Goal: Task Accomplishment & Management: Use online tool/utility

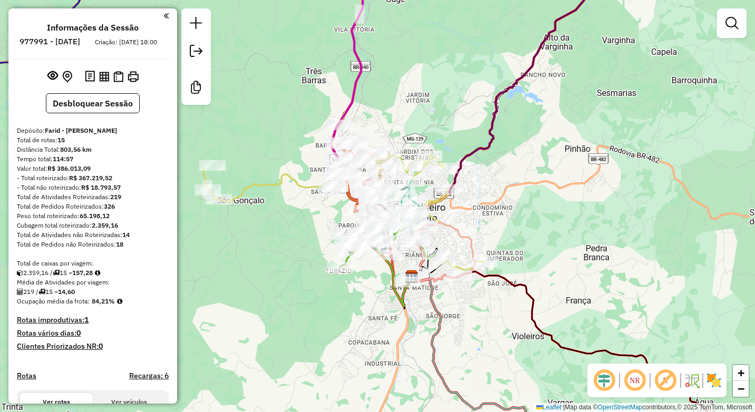
drag, startPoint x: 365, startPoint y: 127, endPoint x: 422, endPoint y: 130, distance: 57.1
click at [422, 130] on div "Rota 5 - Placa HNQ5I40 13513 - MARIA DE PAULA Janela de atendimento Grade de at…" at bounding box center [377, 206] width 755 height 412
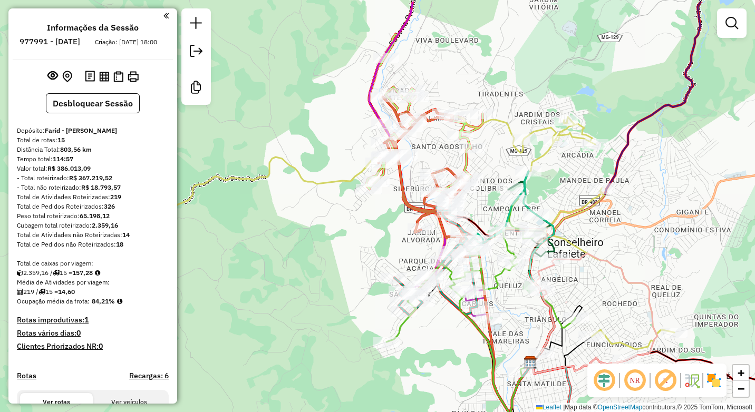
drag, startPoint x: 472, startPoint y: 105, endPoint x: 427, endPoint y: 147, distance: 61.6
click at [427, 147] on div "Janela de atendimento Grade de atendimento Capacidade Transportadoras Veículos …" at bounding box center [377, 206] width 755 height 412
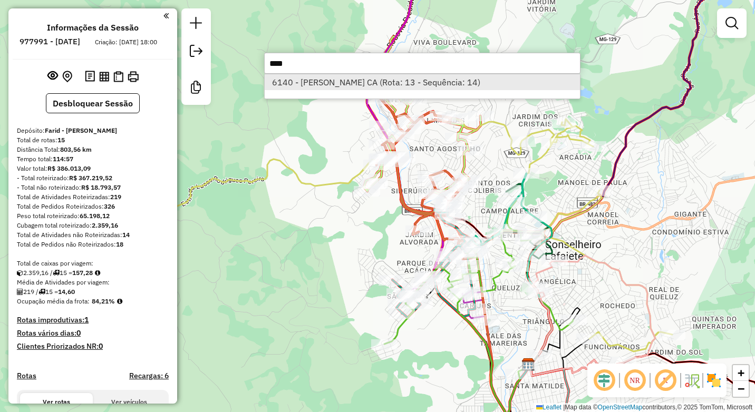
type input "****"
click at [320, 80] on li "6140 - EFIGENIA DE SOUZA CA (Rota: 13 - Sequência: 14)" at bounding box center [422, 82] width 315 height 16
select select "**********"
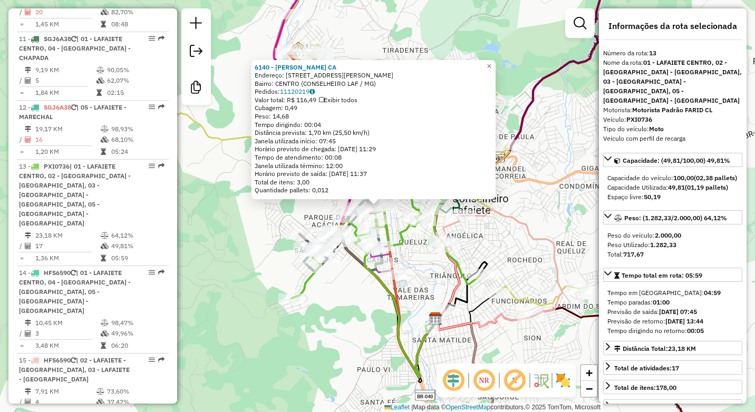
scroll to position [1134, 0]
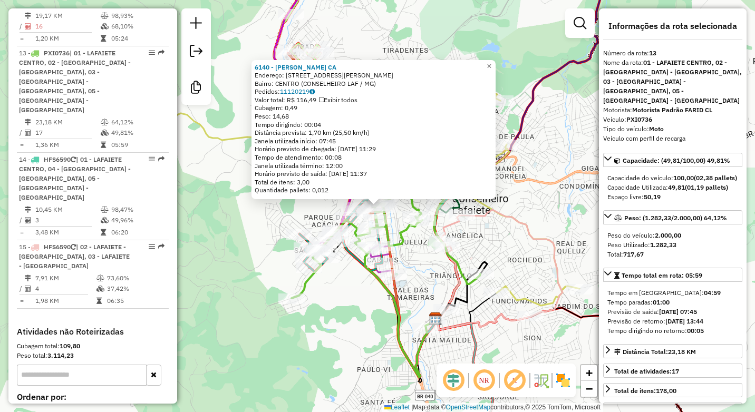
click at [347, 302] on div "6140 - EFIGENIA DE SOUZA CA Endereço: R DOUTOR CAMPOLINA 221 Bairro: CENTRO (CO…" at bounding box center [377, 206] width 755 height 412
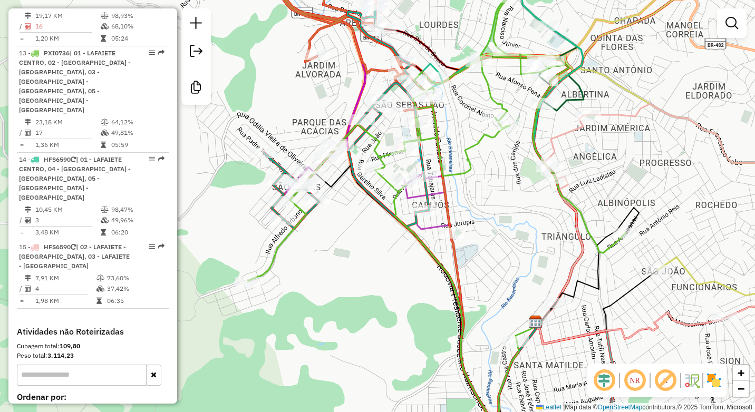
click at [349, 369] on div "Janela de atendimento Grade de atendimento Capacidade Transportadoras Veículos …" at bounding box center [377, 206] width 755 height 412
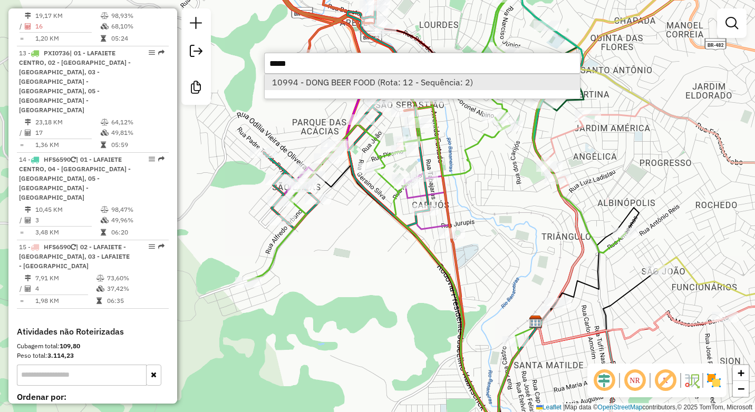
type input "*****"
click at [325, 82] on li "10994 - DONG BEER FOOD (Rota: 12 - Sequência: 2)" at bounding box center [422, 82] width 315 height 16
select select "**********"
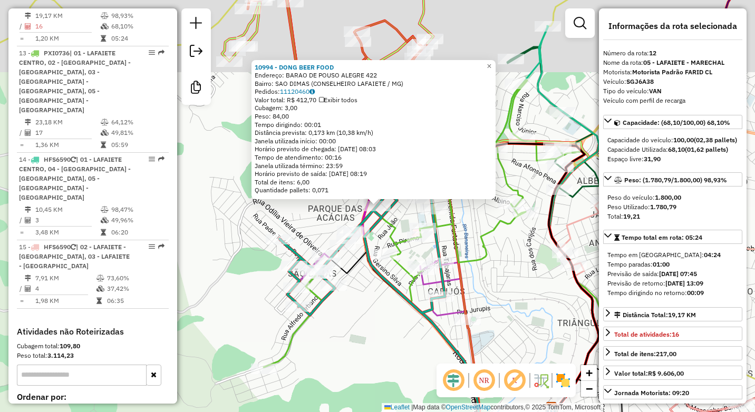
scroll to position [1075, 0]
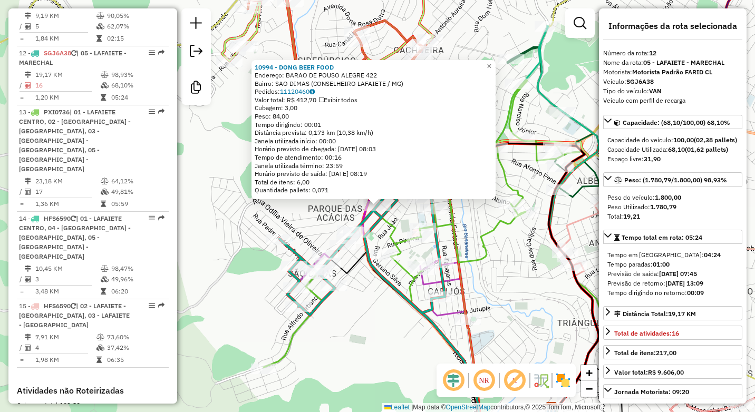
drag, startPoint x: 350, startPoint y: 385, endPoint x: 339, endPoint y: 365, distance: 22.4
click at [350, 385] on div "10994 - DONG BEER FOOD Endereço: BARAO DE POUSO ALEGRE 422 Bairro: SAO DIMAS (C…" at bounding box center [377, 206] width 755 height 412
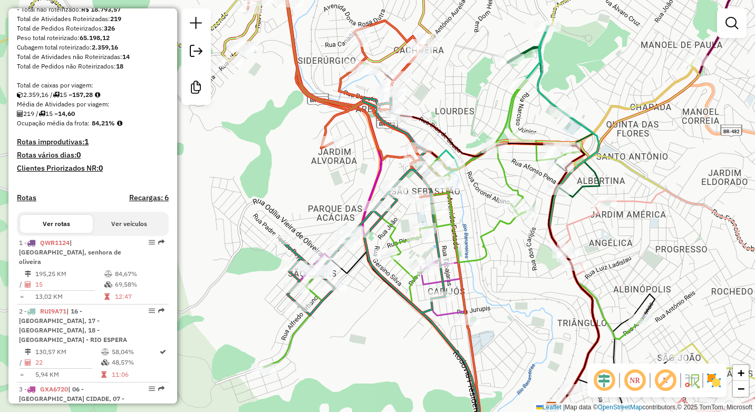
scroll to position [0, 0]
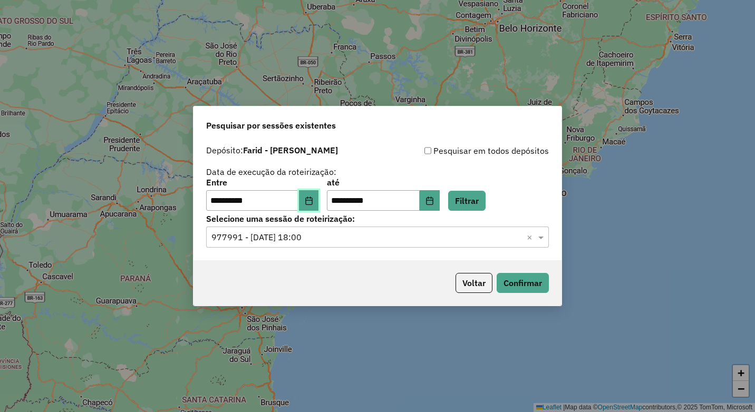
click at [313, 202] on icon "Choose Date" at bounding box center [309, 201] width 8 height 8
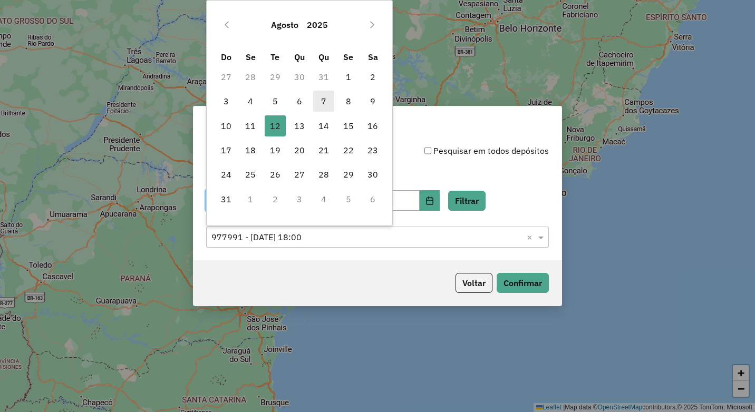
click at [324, 99] on span "7" at bounding box center [323, 101] width 21 height 21
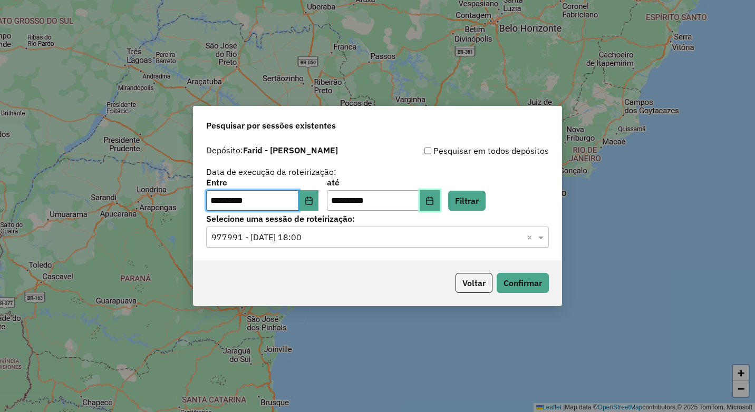
click at [434, 204] on icon "Choose Date" at bounding box center [429, 201] width 8 height 8
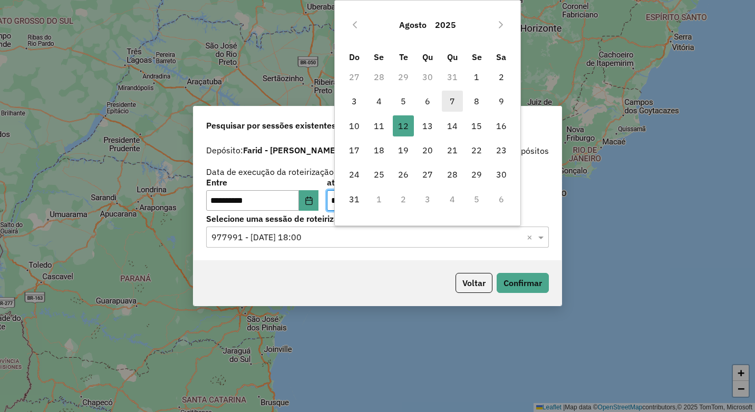
click at [455, 102] on span "7" at bounding box center [452, 101] width 21 height 21
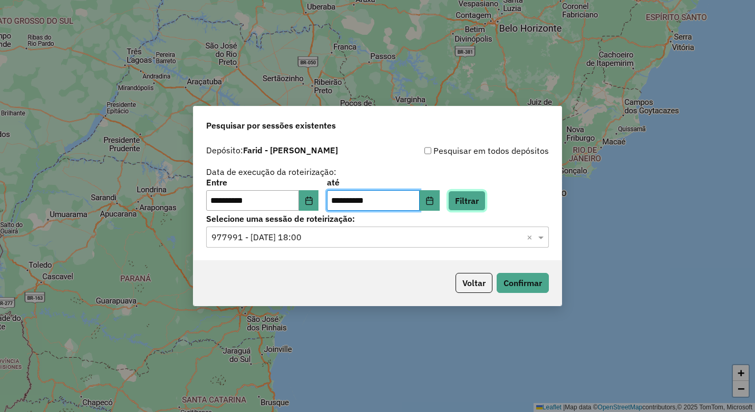
click at [486, 199] on button "Filtrar" at bounding box center [466, 201] width 37 height 20
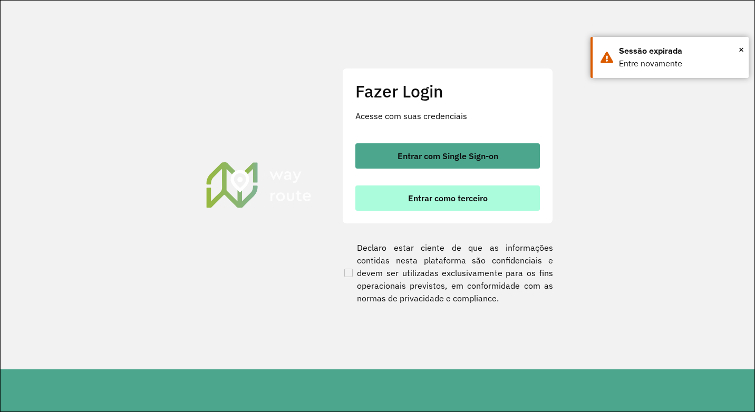
click at [401, 203] on button "Entrar como terceiro" at bounding box center [447, 198] width 185 height 25
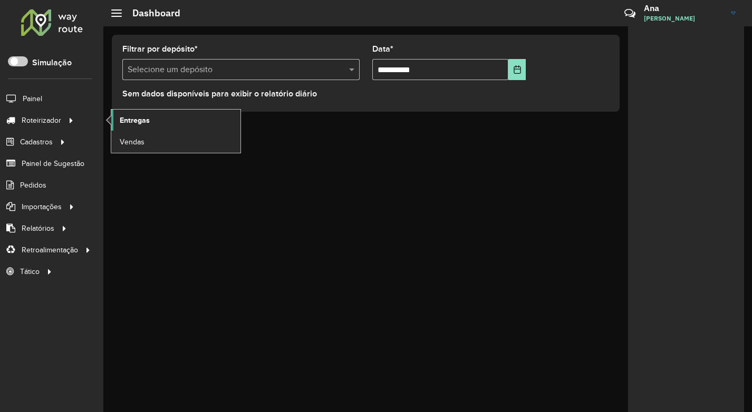
click at [139, 123] on span "Entregas" at bounding box center [135, 120] width 30 height 11
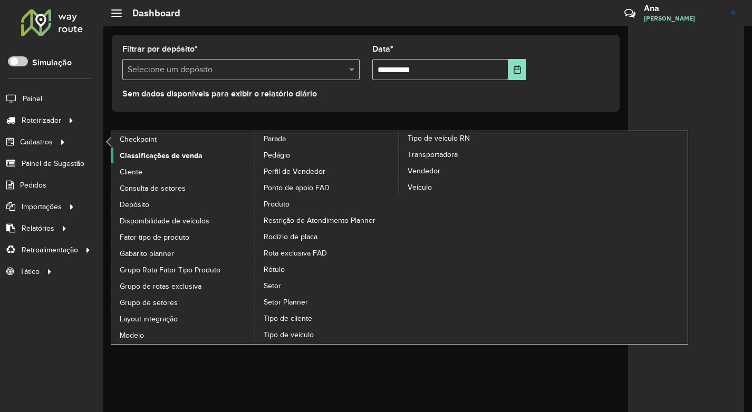
click at [133, 158] on span "Classificações de venda" at bounding box center [161, 155] width 83 height 11
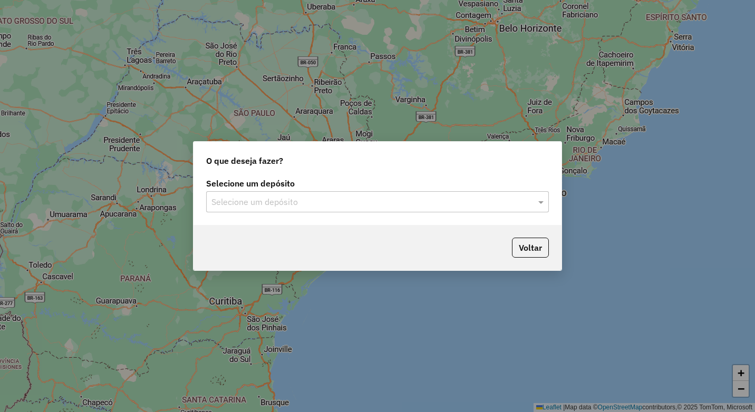
click at [312, 199] on input "text" at bounding box center [366, 202] width 311 height 13
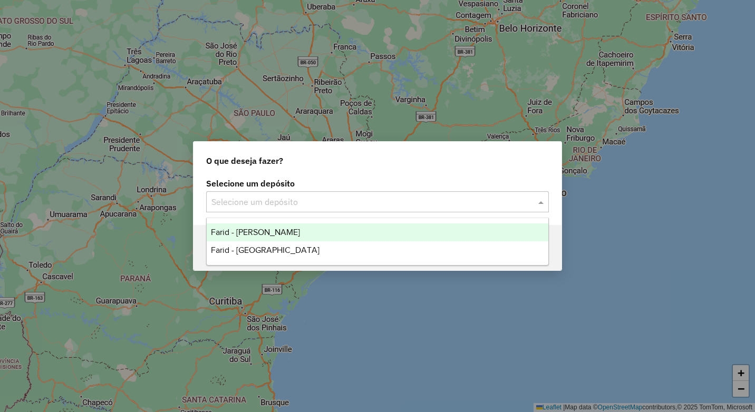
click at [315, 234] on div "Farid - [PERSON_NAME]" at bounding box center [378, 233] width 342 height 18
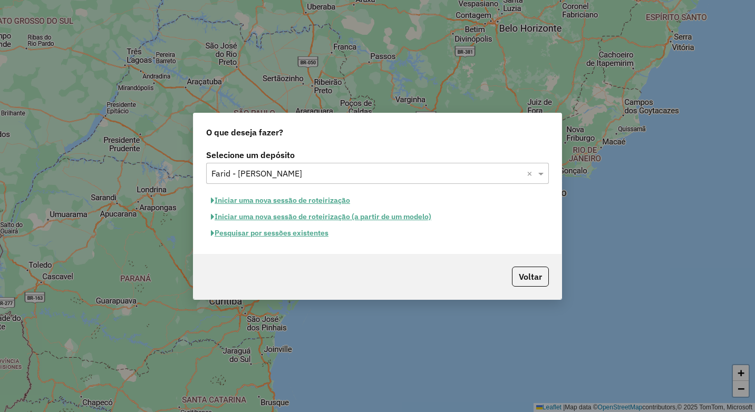
click at [315, 236] on button "Pesquisar por sessões existentes" at bounding box center [269, 233] width 127 height 16
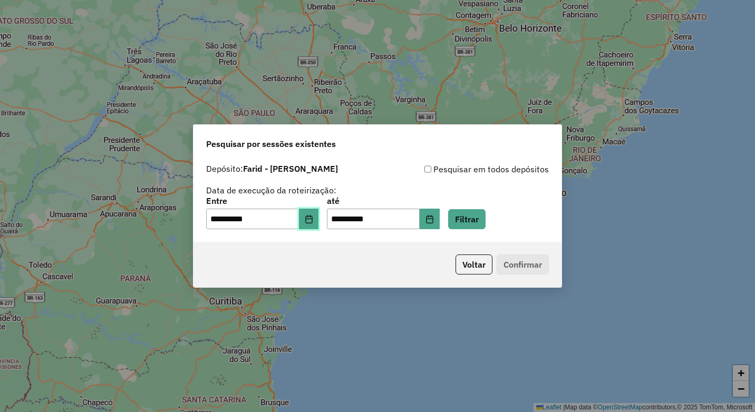
click at [312, 219] on icon "Choose Date" at bounding box center [308, 219] width 7 height 8
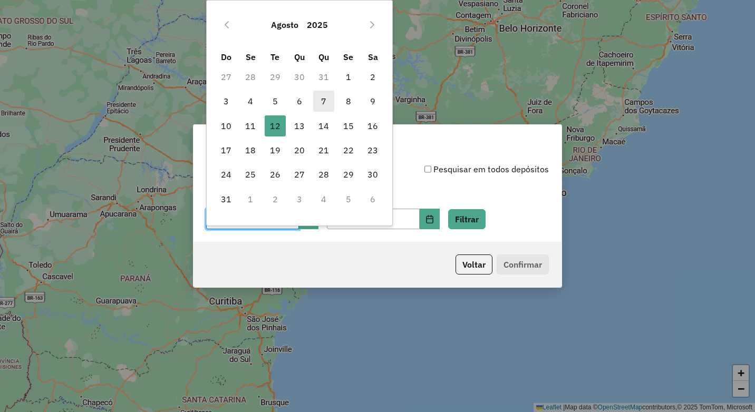
click at [317, 99] on span "7" at bounding box center [323, 101] width 21 height 21
type input "**********"
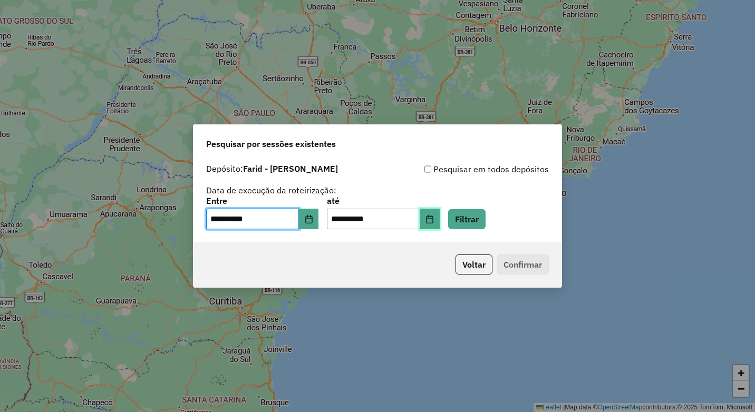
click at [434, 220] on icon "Choose Date" at bounding box center [429, 219] width 8 height 8
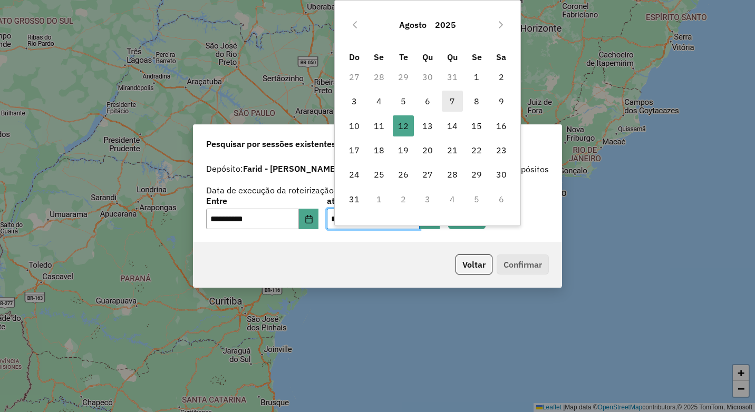
click at [455, 96] on span "7" at bounding box center [452, 101] width 21 height 21
type input "**********"
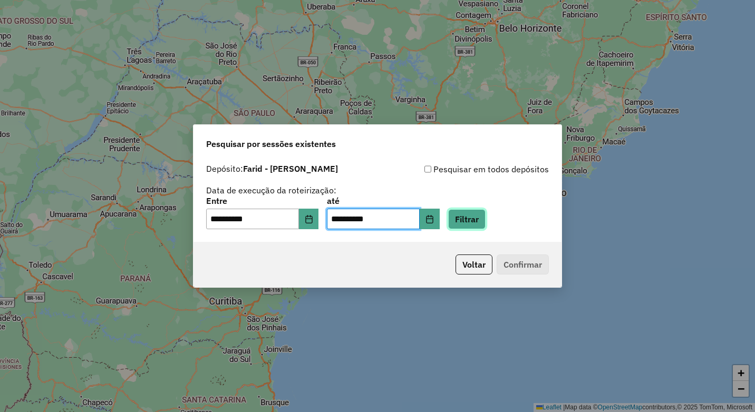
click at [482, 217] on button "Filtrar" at bounding box center [466, 219] width 37 height 20
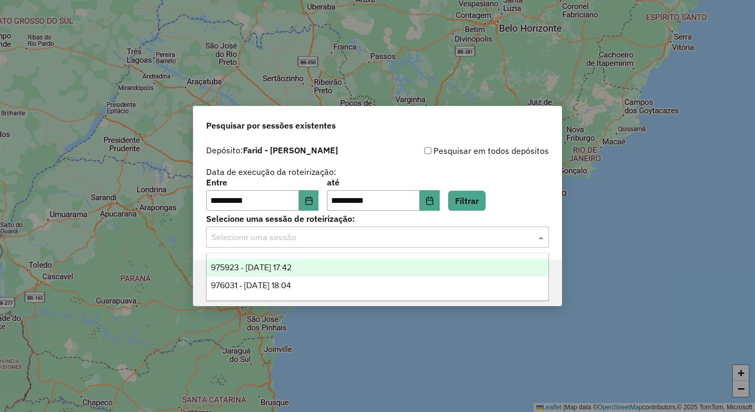
click at [332, 235] on input "text" at bounding box center [366, 237] width 311 height 13
click at [328, 279] on div "976031 - 07/08/2025 18:04" at bounding box center [378, 286] width 342 height 18
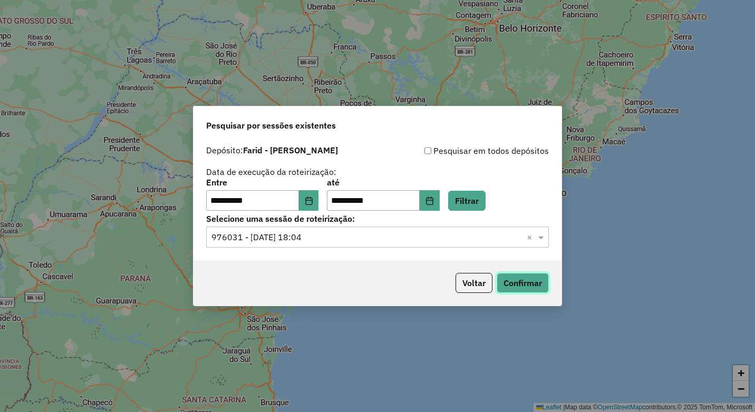
click at [529, 287] on button "Confirmar" at bounding box center [523, 283] width 52 height 20
click at [313, 204] on icon "Choose Date" at bounding box center [309, 201] width 8 height 8
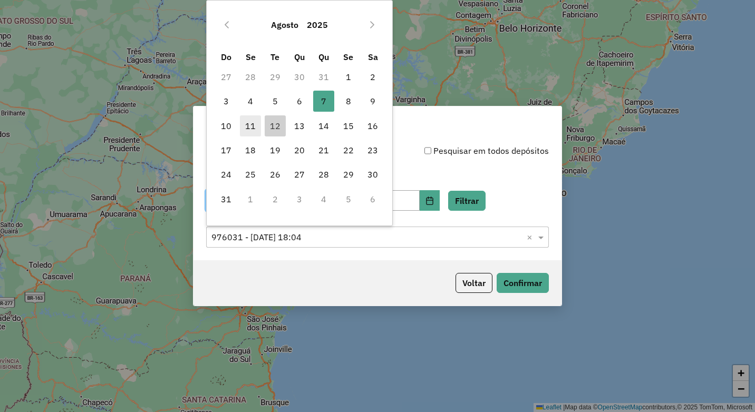
click at [254, 130] on span "11" at bounding box center [250, 125] width 21 height 21
type input "**********"
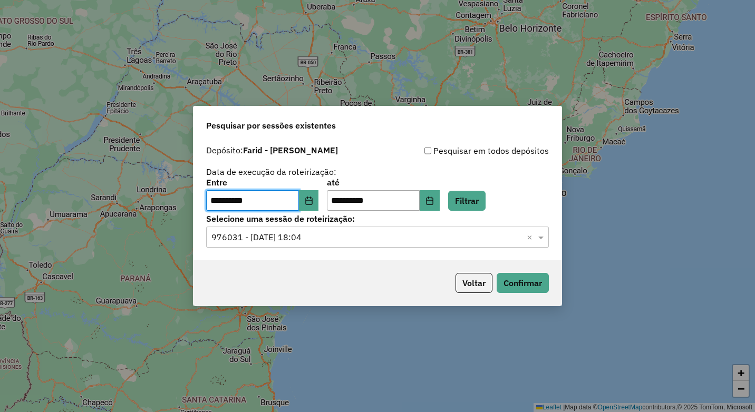
drag, startPoint x: 454, startPoint y: 202, endPoint x: 442, endPoint y: 199, distance: 13.0
click at [454, 201] on div "**********" at bounding box center [377, 195] width 343 height 33
click at [481, 200] on button "Filtrar" at bounding box center [466, 201] width 37 height 20
click at [304, 240] on input "text" at bounding box center [366, 237] width 311 height 13
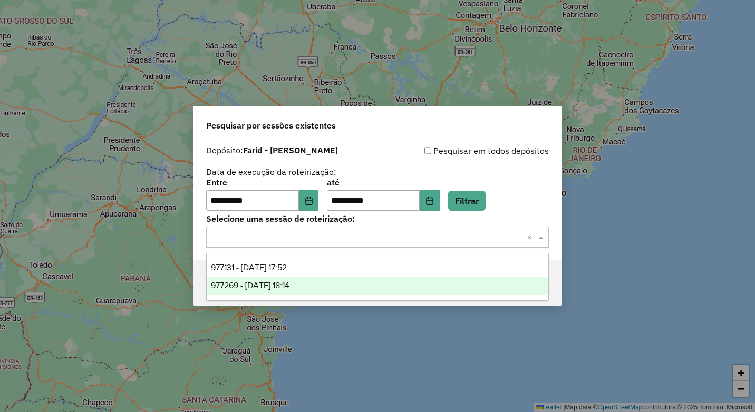
click at [289, 287] on span "977269 - 11/08/2025 18:14" at bounding box center [250, 285] width 79 height 9
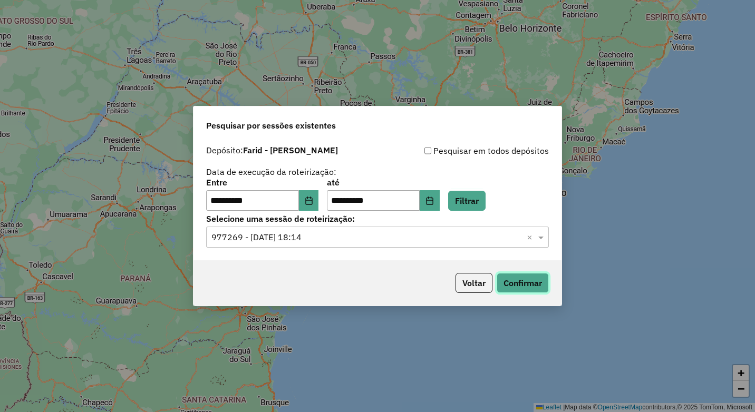
click at [524, 276] on button "Confirmar" at bounding box center [523, 283] width 52 height 20
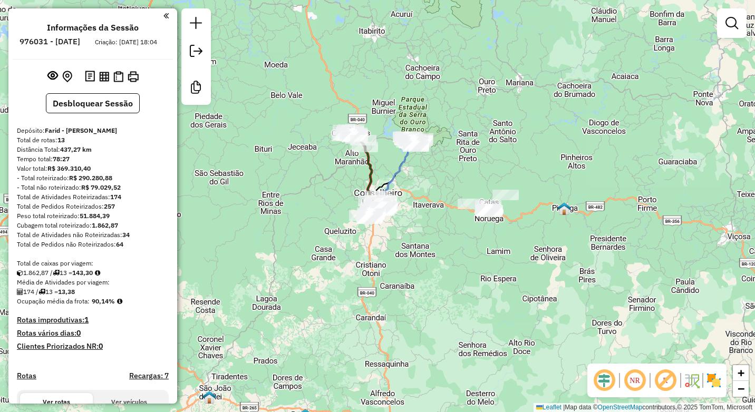
click at [363, 250] on div "Janela de atendimento Grade de atendimento Capacidade Transportadoras Veículos …" at bounding box center [377, 206] width 755 height 412
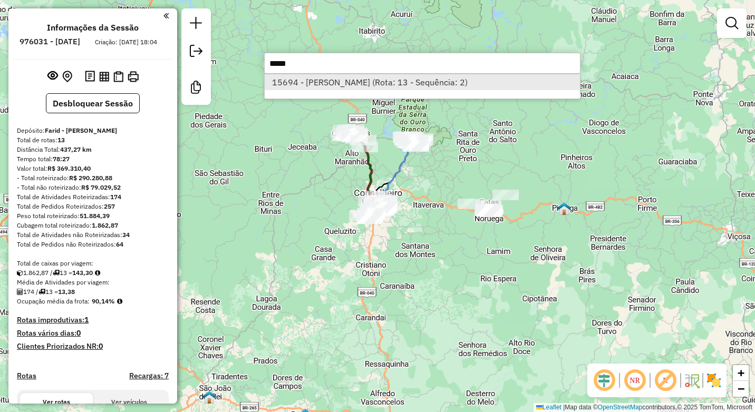
type input "*****"
click at [314, 81] on li "15694 - [PERSON_NAME] (Rota: 13 - Sequência: 2)" at bounding box center [422, 82] width 315 height 16
select select "**********"
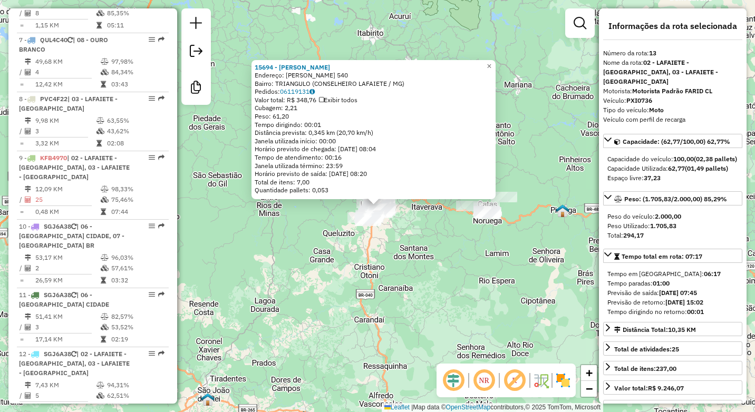
scroll to position [1019, 0]
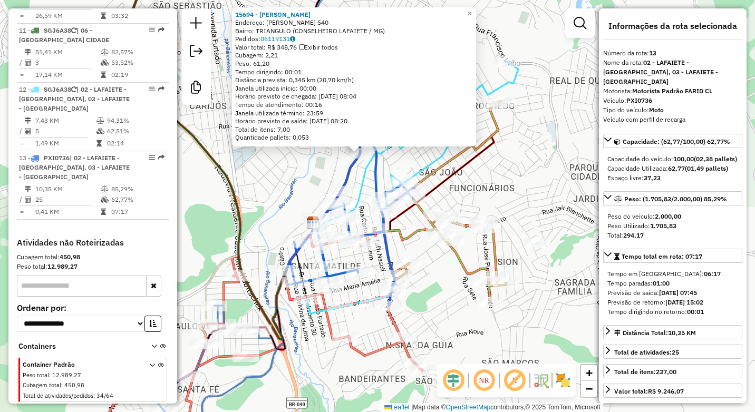
click at [519, 181] on div "15694 - [PERSON_NAME]: [PERSON_NAME] 540 Bairro: TRIANGULO (CONSELHEIRO LAFAIET…" at bounding box center [377, 206] width 755 height 412
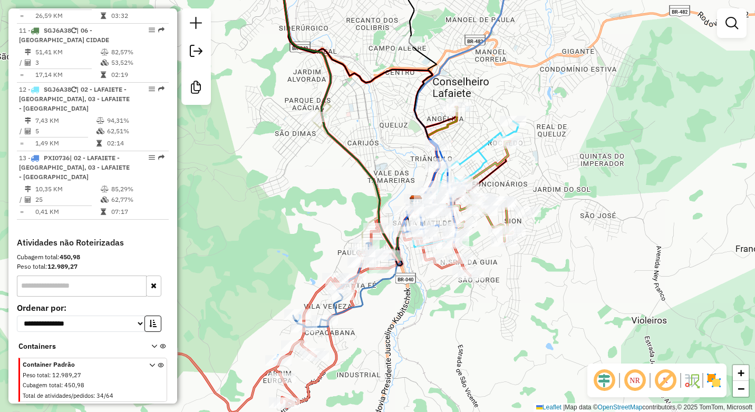
drag, startPoint x: 596, startPoint y: 204, endPoint x: 605, endPoint y: 242, distance: 39.5
click at [596, 204] on div "Janela de atendimento Grade de atendimento Capacidade Transportadoras Veículos …" at bounding box center [377, 206] width 755 height 412
click at [442, 344] on div "Janela de atendimento Grade de atendimento Capacidade Transportadoras Veículos …" at bounding box center [377, 206] width 755 height 412
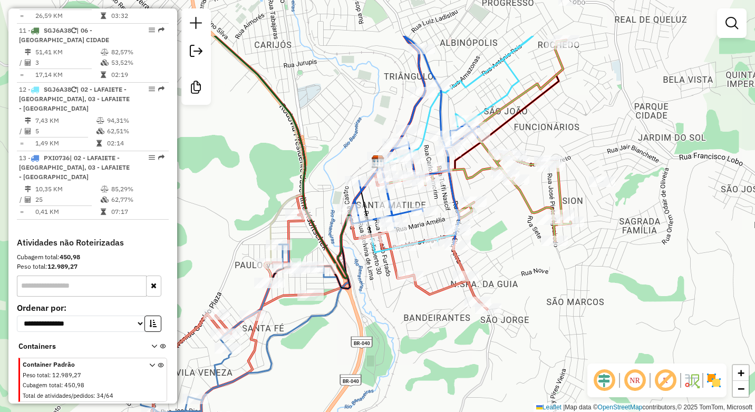
drag, startPoint x: 431, startPoint y: 278, endPoint x: 411, endPoint y: 355, distance: 79.4
click at [411, 355] on div "Janela de atendimento Grade de atendimento Capacidade Transportadoras Veículos …" at bounding box center [377, 206] width 755 height 412
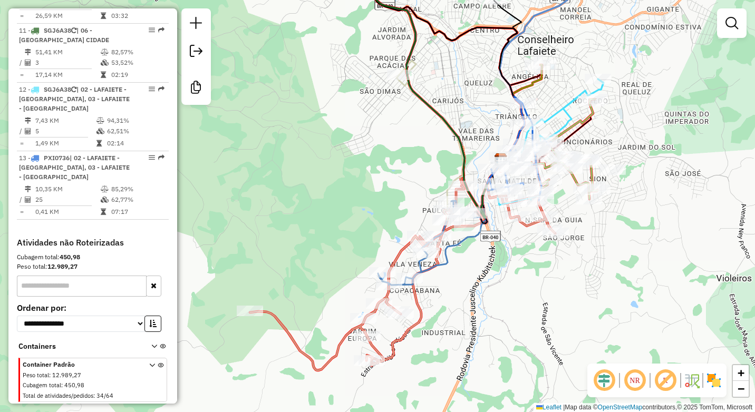
click at [622, 269] on div "Janela de atendimento Grade de atendimento Capacidade Transportadoras Veículos …" at bounding box center [377, 206] width 755 height 412
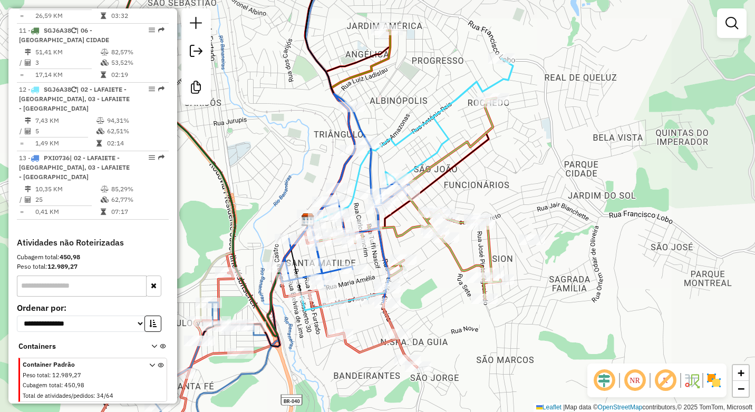
drag, startPoint x: 410, startPoint y: 153, endPoint x: 353, endPoint y: 171, distance: 59.7
click at [353, 171] on icon at bounding box center [410, 143] width 205 height 168
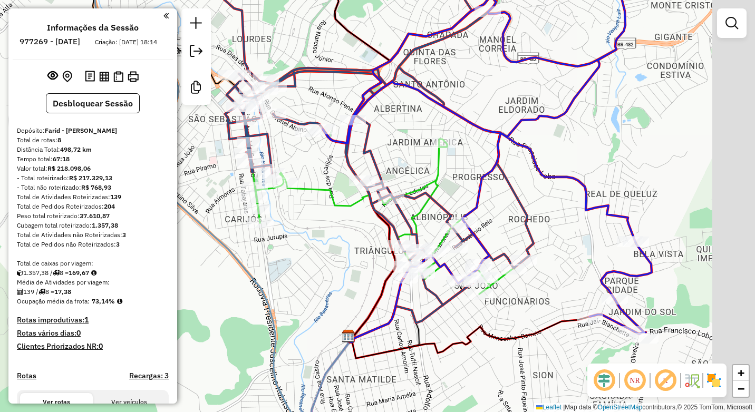
drag, startPoint x: 613, startPoint y: 174, endPoint x: 484, endPoint y: 172, distance: 129.2
click at [484, 172] on icon at bounding box center [487, 164] width 329 height 342
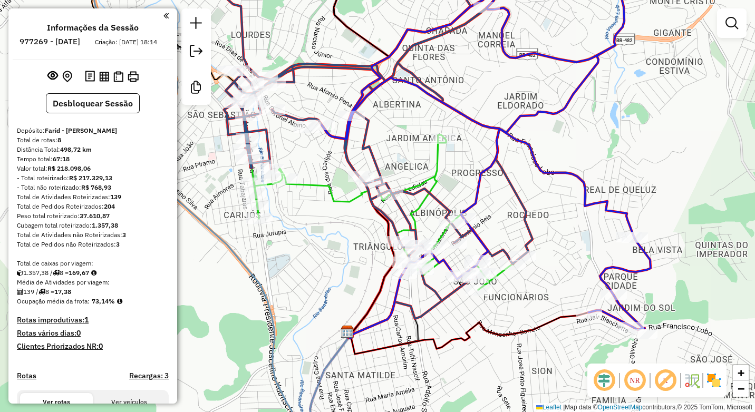
drag, startPoint x: 317, startPoint y: 308, endPoint x: 314, endPoint y: 287, distance: 21.3
click at [330, 259] on div "Janela de atendimento Grade de atendimento Capacidade Transportadoras Veículos …" at bounding box center [377, 206] width 755 height 412
